Goal: Find contact information: Find contact information

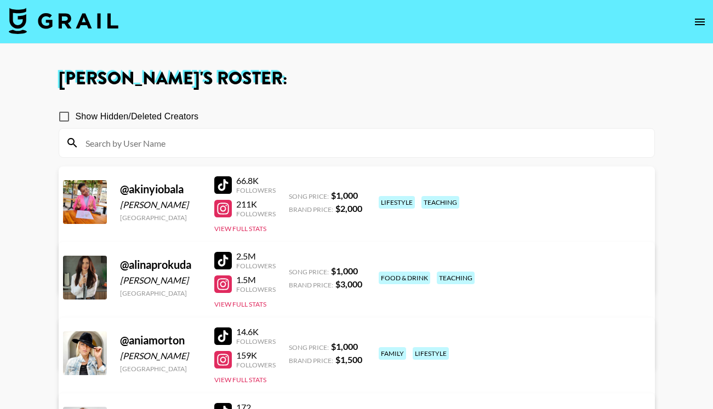
click at [95, 27] on img at bounding box center [64, 21] width 110 height 26
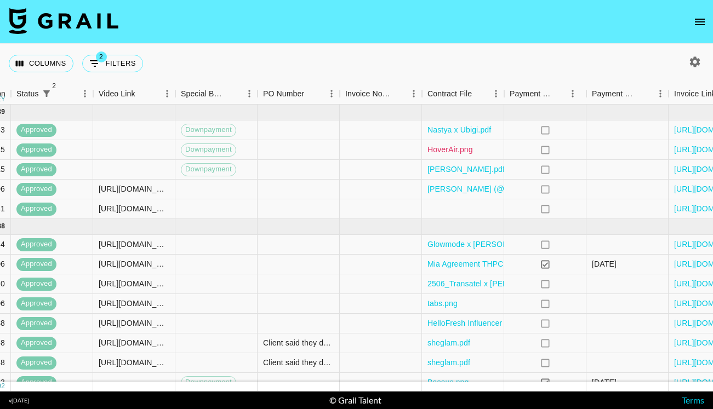
scroll to position [0, 983]
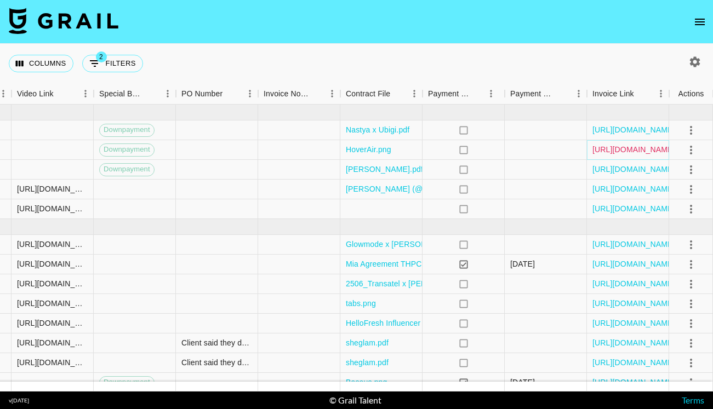
click at [626, 152] on link "https://in.xero.com/aaQlQkjUBep8BDhbWway7HjaGfAvidWbScU9wQXD" at bounding box center [633, 149] width 83 height 11
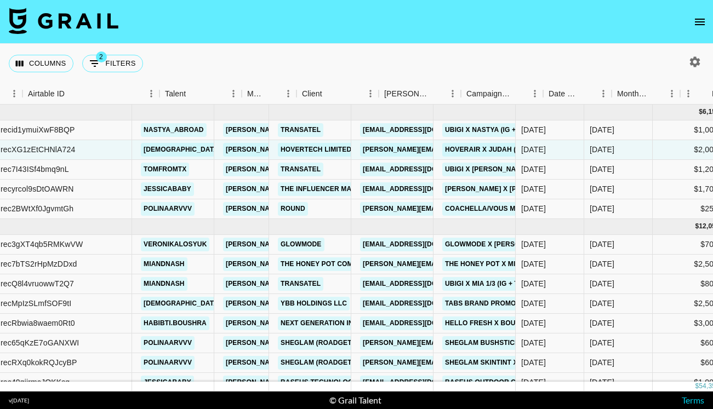
scroll to position [0, 0]
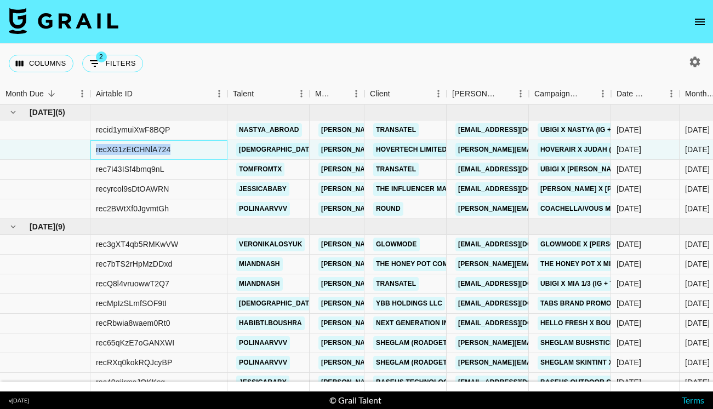
drag, startPoint x: 203, startPoint y: 150, endPoint x: 74, endPoint y: 149, distance: 128.2
copy div "recXG1zEtCHNlA724"
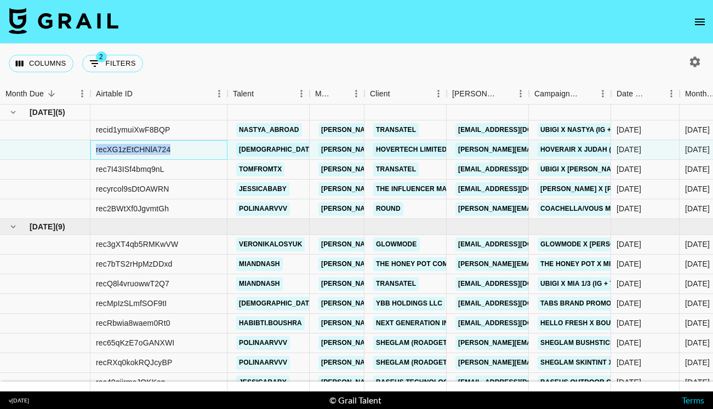
copy div "recXG1zEtCHNlA724"
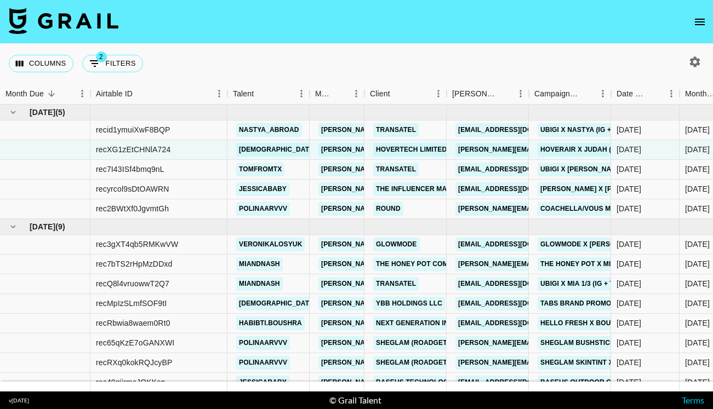
click at [368, 62] on div "Columns 2 Filters + Booking" at bounding box center [356, 63] width 713 height 39
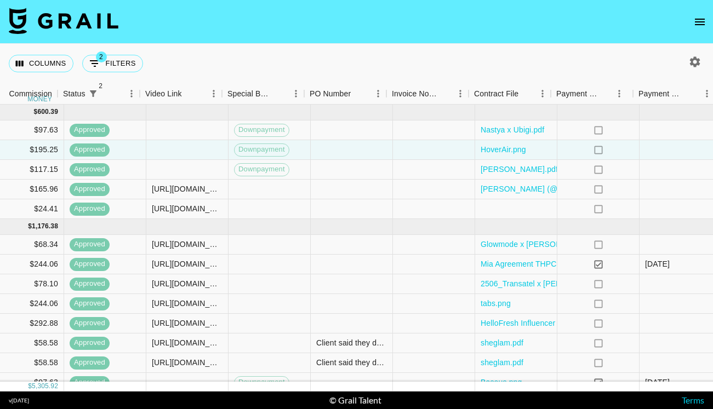
scroll to position [0, 983]
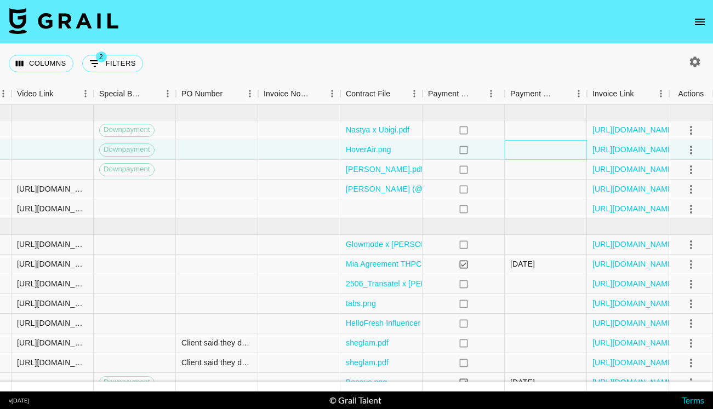
click at [548, 141] on div at bounding box center [545, 150] width 82 height 20
click at [281, 152] on div at bounding box center [299, 150] width 82 height 20
click at [509, 154] on div at bounding box center [545, 150] width 82 height 20
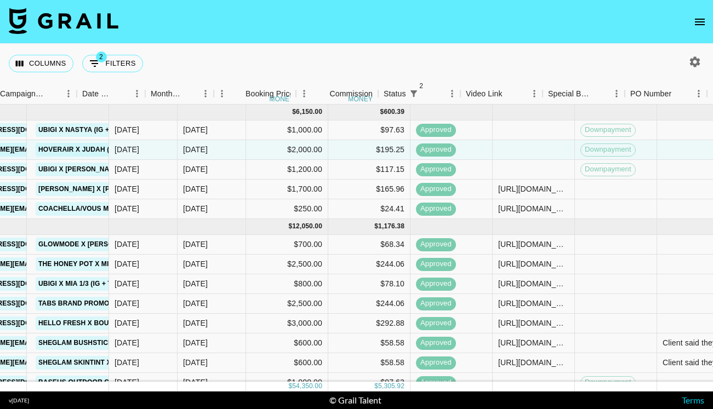
scroll to position [0, 294]
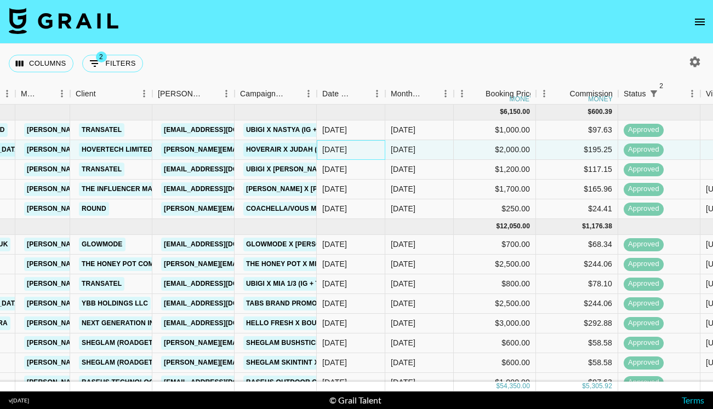
click at [345, 154] on div "10/07/2025" at bounding box center [334, 149] width 25 height 11
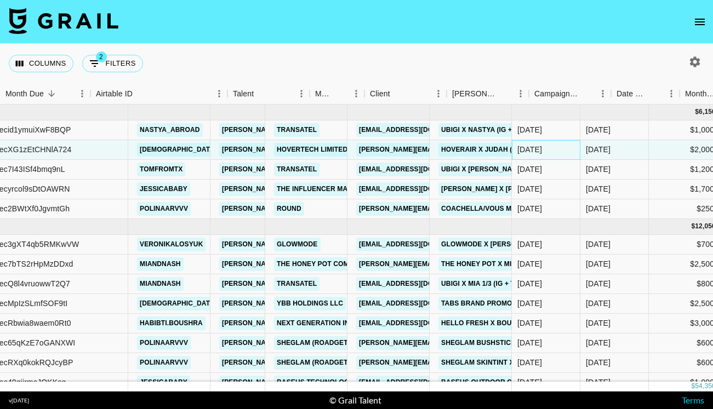
scroll to position [0, 0]
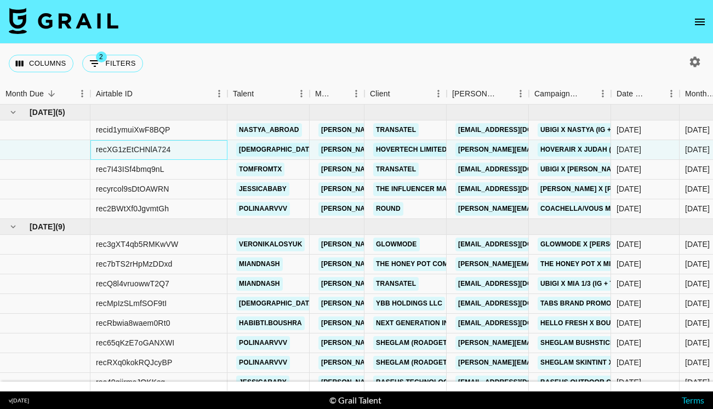
click at [170, 148] on div "recXG1zEtCHNlA724" at bounding box center [133, 149] width 74 height 11
click at [277, 59] on div "Columns 2 Filters + Booking" at bounding box center [356, 63] width 713 height 39
